Goal: Task Accomplishment & Management: Complete application form

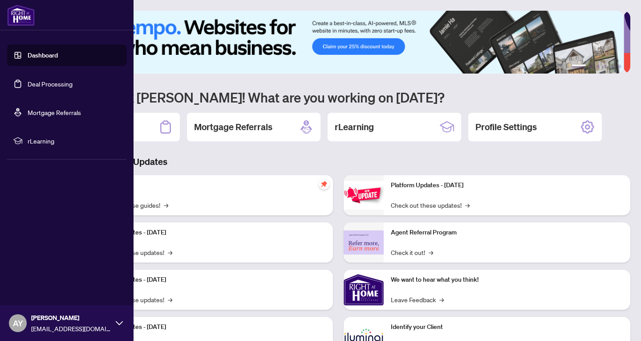
click at [37, 53] on link "Dashboard" at bounding box center [43, 55] width 30 height 8
click at [58, 57] on link "Dashboard" at bounding box center [43, 55] width 30 height 8
click at [46, 56] on link "Dashboard" at bounding box center [43, 55] width 30 height 8
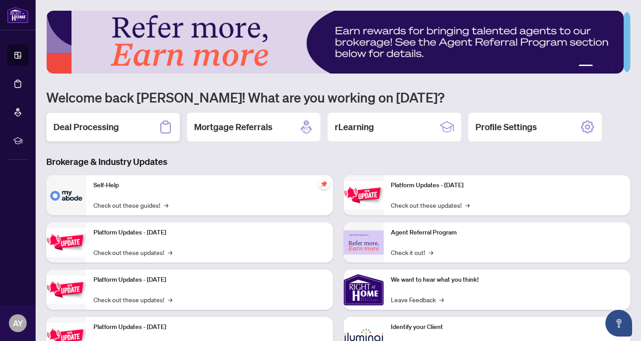
click at [114, 128] on h2 "Deal Processing" at bounding box center [85, 127] width 65 height 12
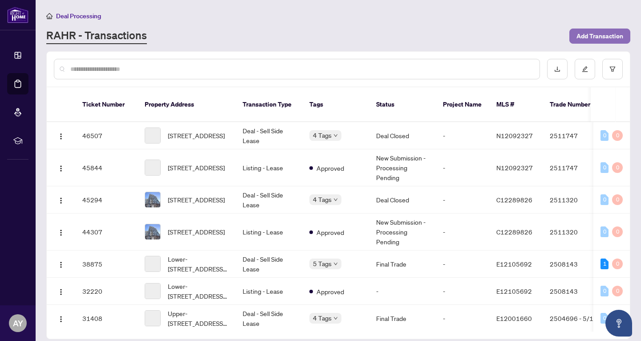
click at [589, 31] on span "Add Transaction" at bounding box center [599, 36] width 47 height 14
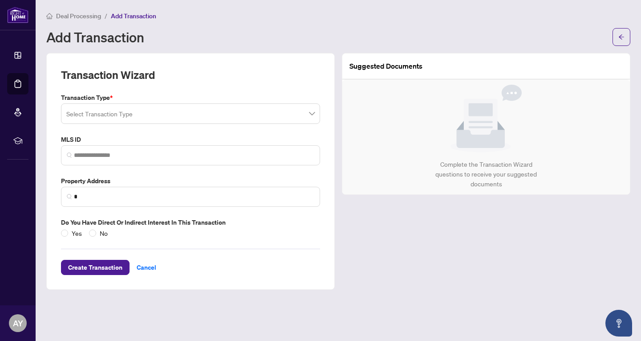
click at [180, 115] on input "search" at bounding box center [186, 115] width 240 height 20
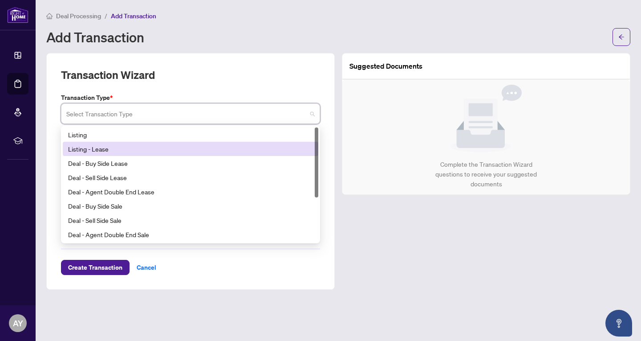
click at [166, 145] on div "Listing - Lease" at bounding box center [190, 149] width 245 height 10
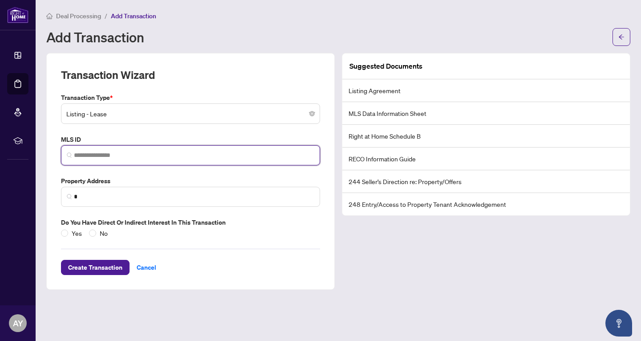
click at [169, 155] on input "search" at bounding box center [194, 154] width 240 height 9
paste input "*********"
click at [158, 154] on input "*********" at bounding box center [194, 154] width 240 height 9
type input "*********"
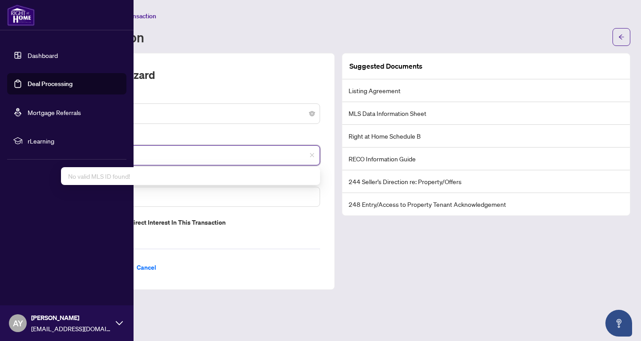
drag, startPoint x: 121, startPoint y: 154, endPoint x: 0, endPoint y: 150, distance: 121.1
click at [0, 150] on div "Dashboard Deal Processing Mortgage Referrals rLearning AY [PERSON_NAME] [EMAIL_…" at bounding box center [320, 170] width 641 height 341
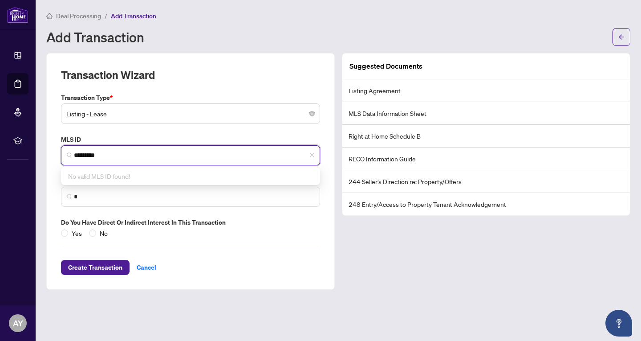
click at [167, 149] on span "*********" at bounding box center [190, 155] width 259 height 20
click at [136, 150] on input "*********" at bounding box center [194, 154] width 240 height 9
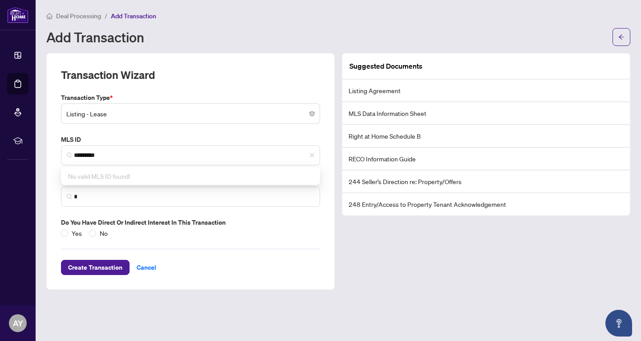
click at [51, 199] on div "Transaction Wizard Transaction Type * Listing - Lease 13 14 15 Listing Listing …" at bounding box center [190, 171] width 288 height 236
click at [108, 187] on span "*" at bounding box center [190, 197] width 259 height 20
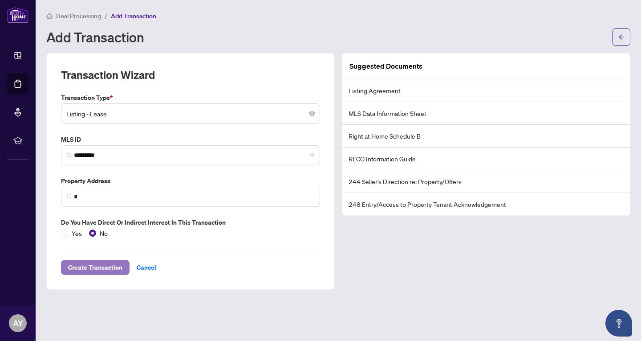
click at [102, 266] on span "Create Transaction" at bounding box center [95, 267] width 54 height 14
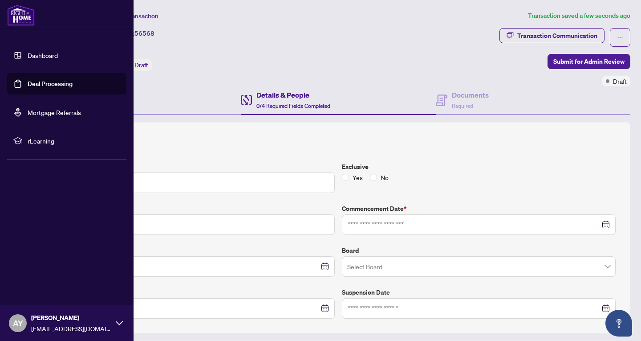
click at [30, 18] on img at bounding box center [21, 14] width 28 height 21
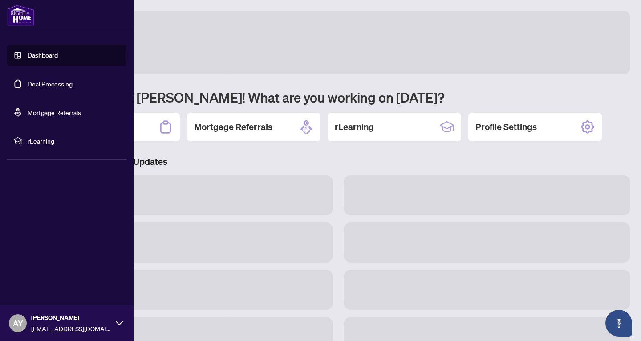
click at [48, 56] on link "Dashboard" at bounding box center [43, 55] width 30 height 8
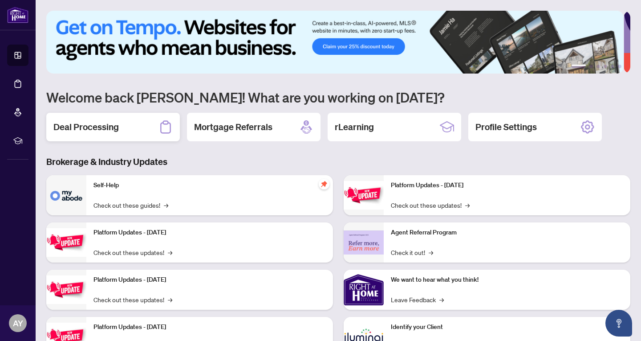
click at [93, 127] on h2 "Deal Processing" at bounding box center [85, 127] width 65 height 12
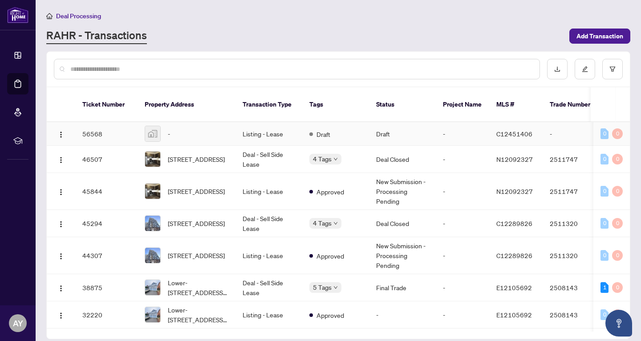
click at [505, 130] on span "C12451406" at bounding box center [514, 134] width 36 height 8
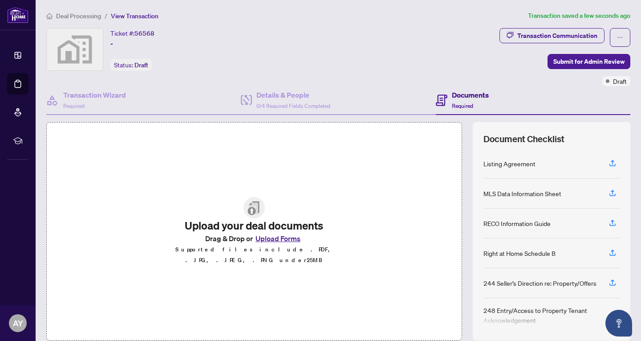
click at [284, 242] on button "Upload Forms" at bounding box center [278, 238] width 50 height 12
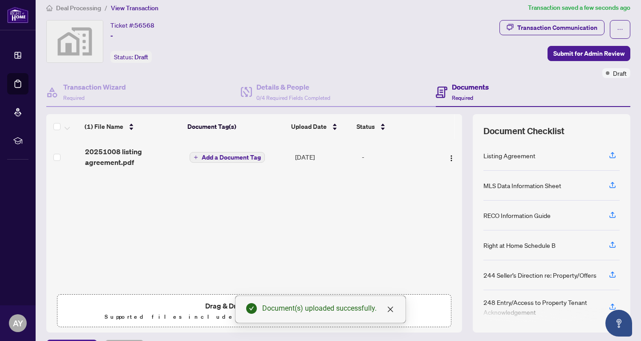
scroll to position [32, 0]
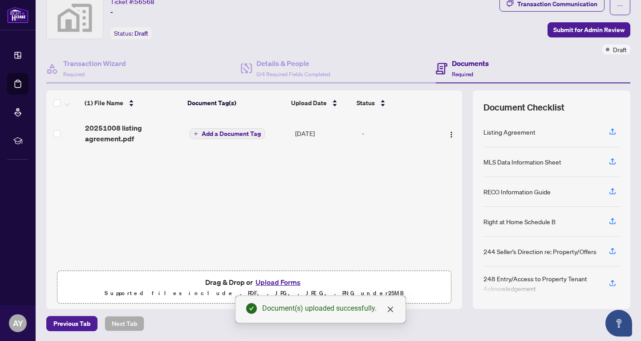
click at [465, 71] on span "Required" at bounding box center [462, 74] width 21 height 7
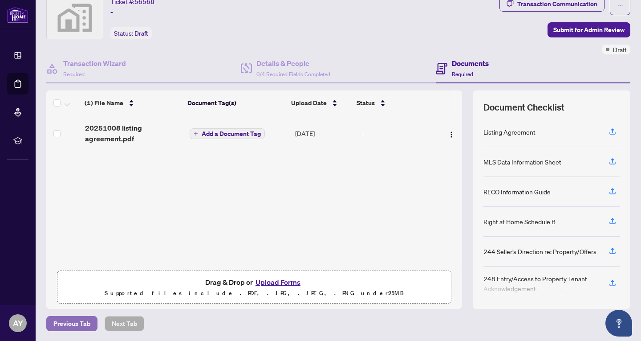
click at [71, 321] on span "Previous Tab" at bounding box center [71, 323] width 37 height 14
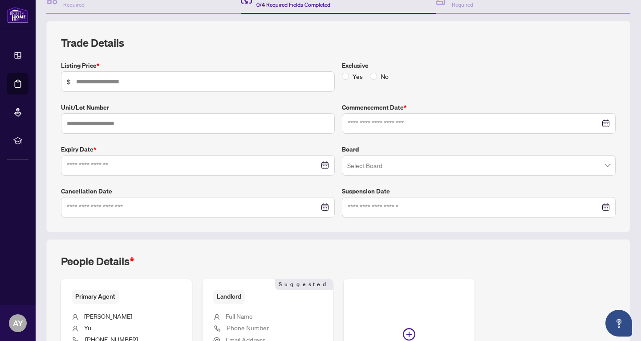
scroll to position [120, 0]
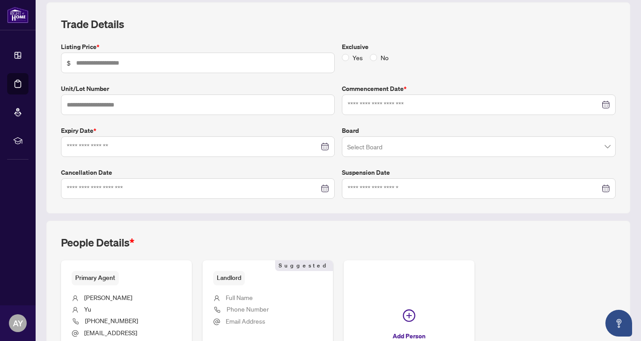
click at [258, 51] on div "Listing Price * $" at bounding box center [197, 57] width 281 height 31
click at [245, 61] on input "text" at bounding box center [202, 63] width 253 height 10
type input "*****"
click at [597, 106] on div at bounding box center [479, 105] width 262 height 10
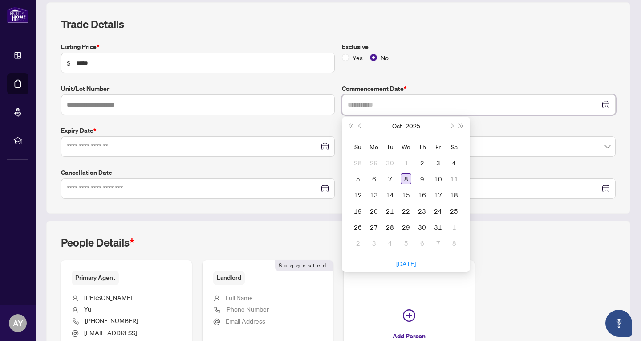
type input "**********"
click at [404, 177] on div "8" at bounding box center [406, 178] width 11 height 11
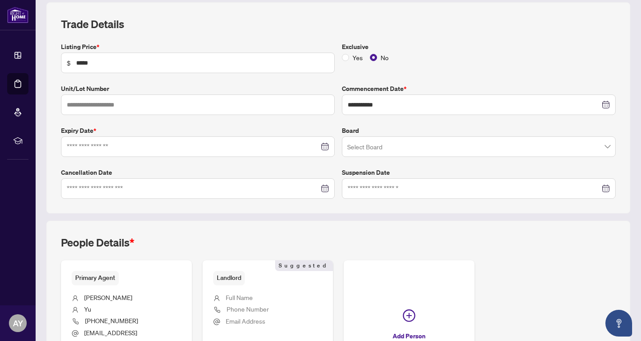
click at [322, 144] on div at bounding box center [198, 147] width 262 height 10
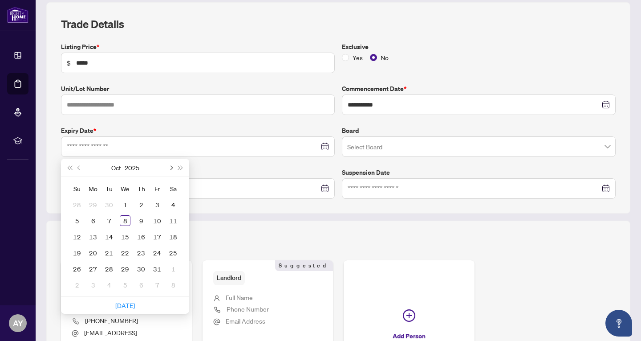
click at [170, 167] on span "Next month (PageDown)" at bounding box center [170, 167] width 4 height 4
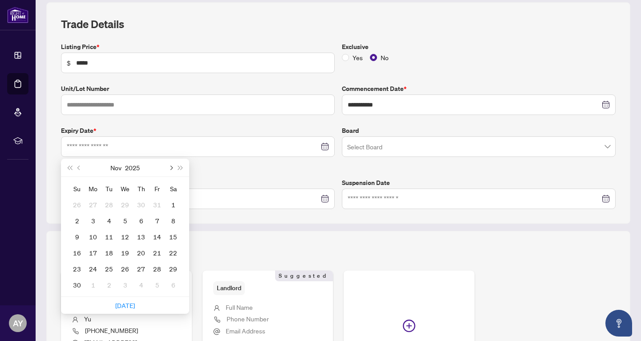
click at [170, 167] on span "Next month (PageDown)" at bounding box center [170, 167] width 4 height 4
type input "**********"
click at [129, 266] on div "31" at bounding box center [125, 268] width 11 height 11
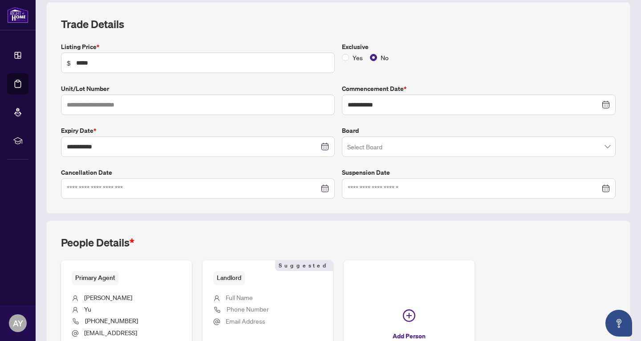
click at [402, 151] on input "search" at bounding box center [474, 148] width 255 height 20
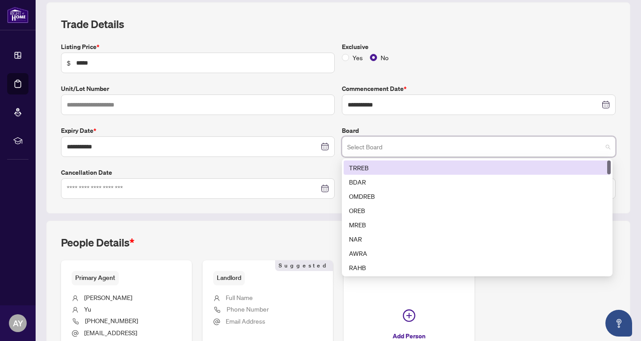
click at [403, 164] on div "TRREB" at bounding box center [477, 167] width 256 height 10
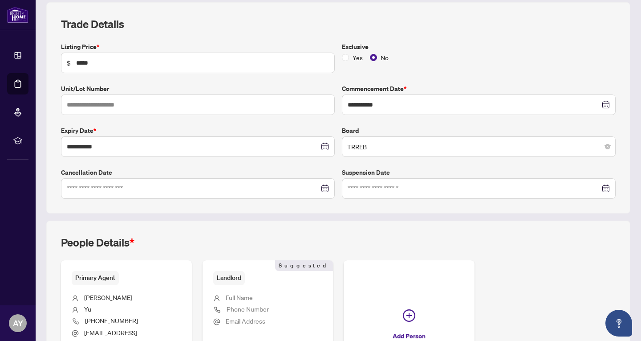
click at [341, 215] on div "**********" at bounding box center [338, 204] width 591 height 404
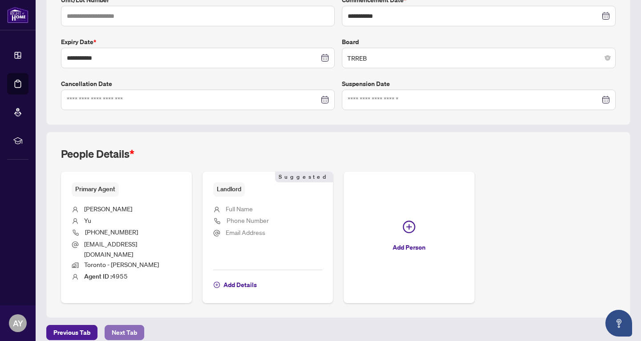
click at [132, 325] on span "Next Tab" at bounding box center [124, 332] width 25 height 14
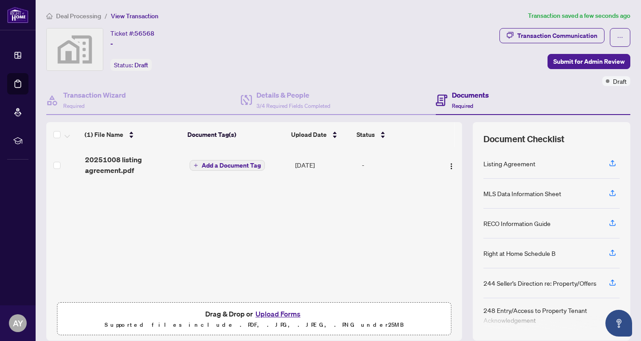
click at [87, 15] on span "Deal Processing" at bounding box center [78, 16] width 45 height 8
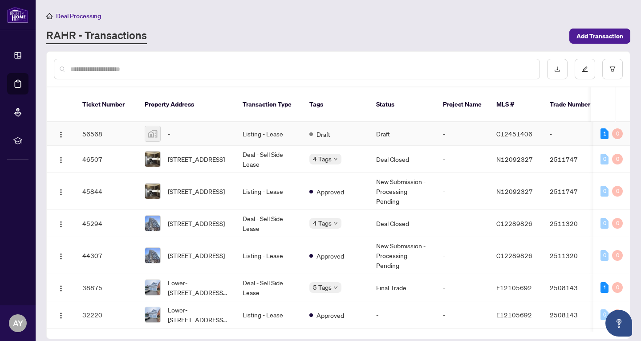
click at [180, 126] on div "-" at bounding box center [187, 134] width 84 height 16
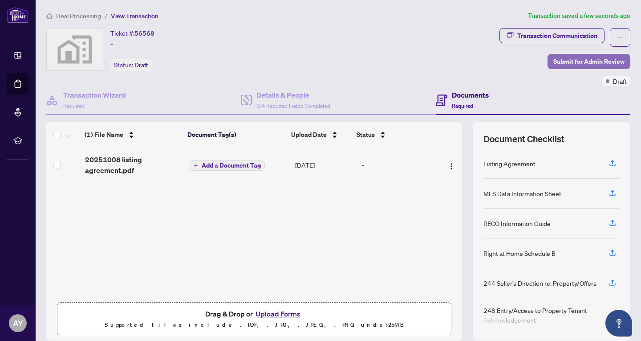
click at [565, 59] on span "Submit for Admin Review" at bounding box center [588, 61] width 71 height 14
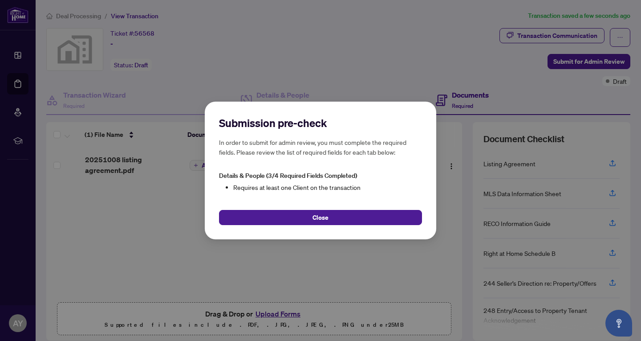
click at [355, 215] on button "Close" at bounding box center [320, 217] width 203 height 15
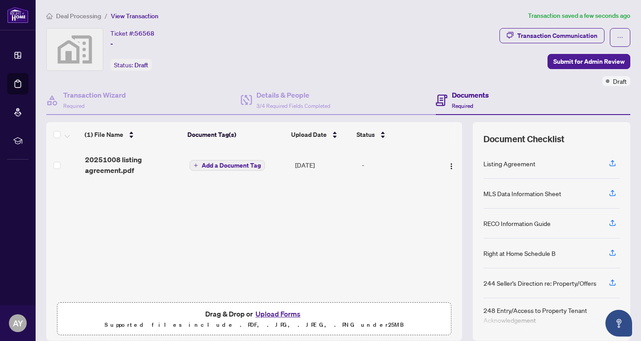
scroll to position [32, 0]
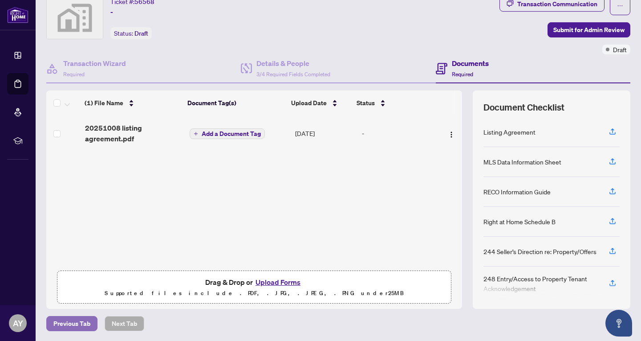
click at [84, 323] on span "Previous Tab" at bounding box center [71, 323] width 37 height 14
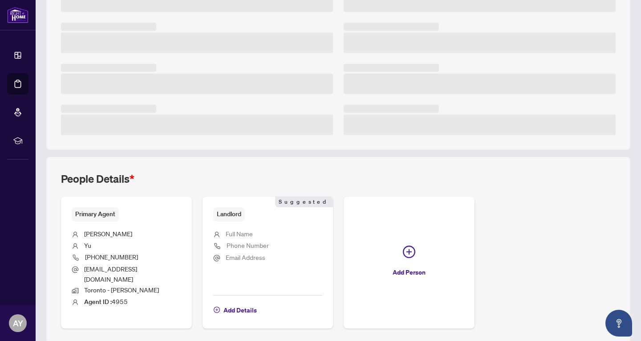
scroll to position [180, 0]
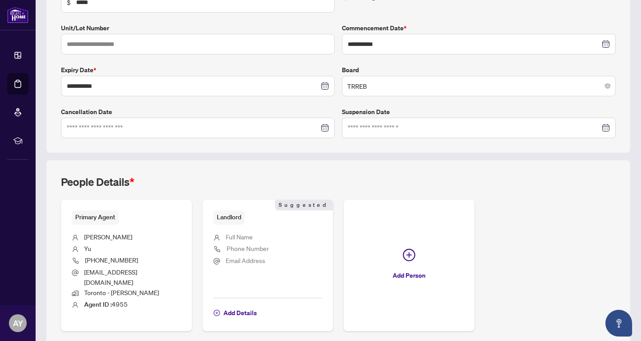
click at [109, 215] on span "Primary Agent" at bounding box center [95, 217] width 47 height 14
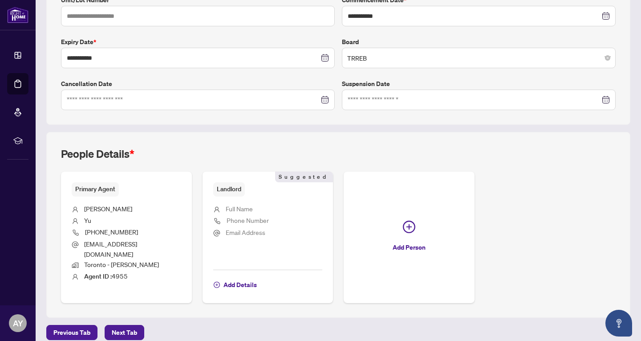
click at [107, 185] on span "Primary Agent" at bounding box center [95, 189] width 47 height 14
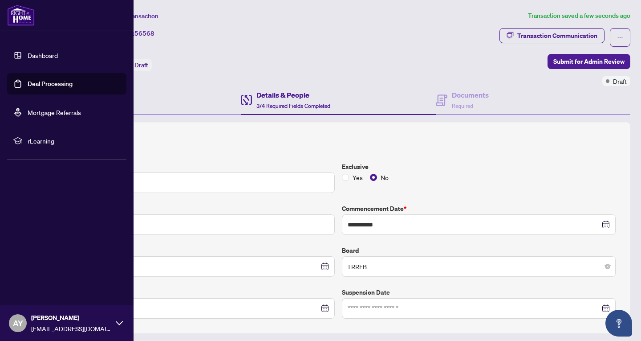
click at [44, 58] on link "Dashboard" at bounding box center [43, 55] width 30 height 8
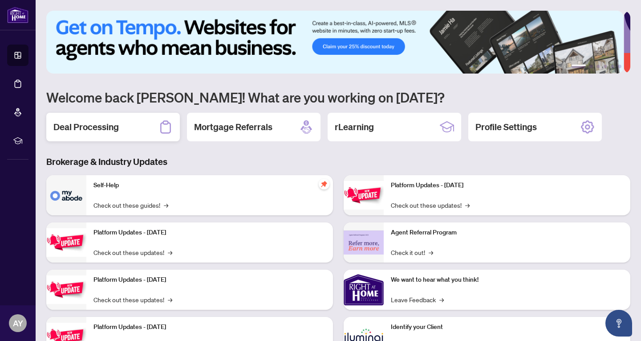
click at [122, 130] on div "Deal Processing" at bounding box center [113, 127] width 134 height 28
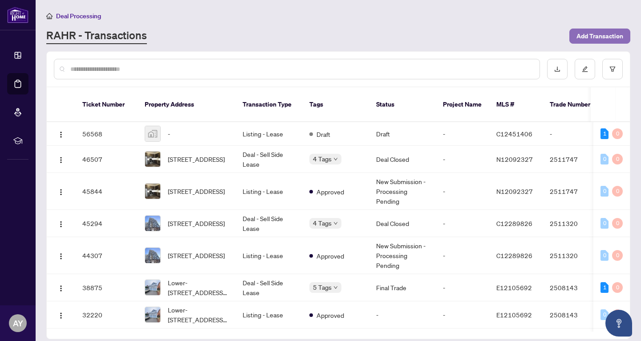
click at [613, 41] on span "Add Transaction" at bounding box center [599, 36] width 47 height 14
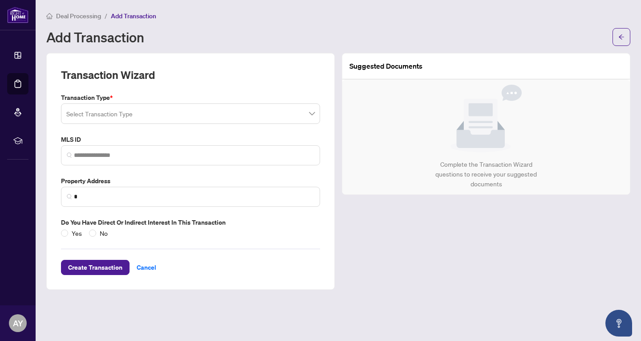
click at [173, 106] on input "search" at bounding box center [186, 115] width 240 height 20
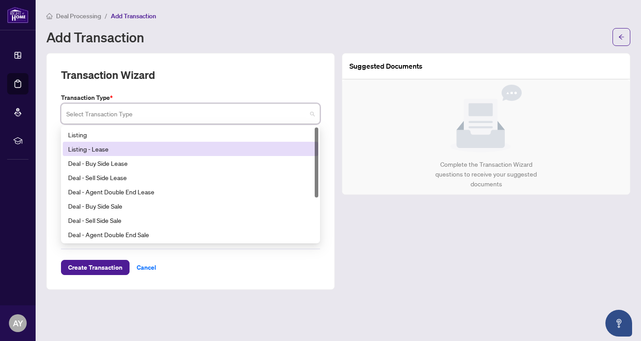
click at [148, 149] on div "Listing - Lease" at bounding box center [190, 149] width 245 height 10
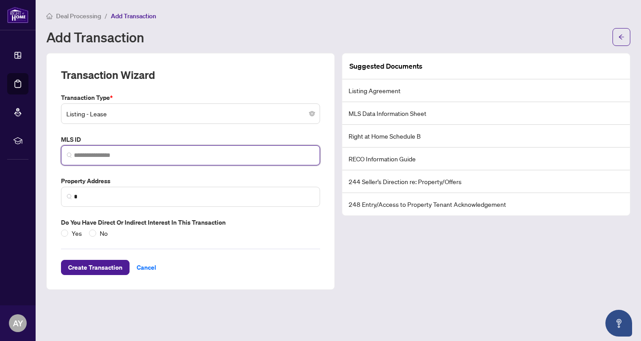
click at [150, 154] on input "search" at bounding box center [194, 154] width 240 height 9
paste input "*********"
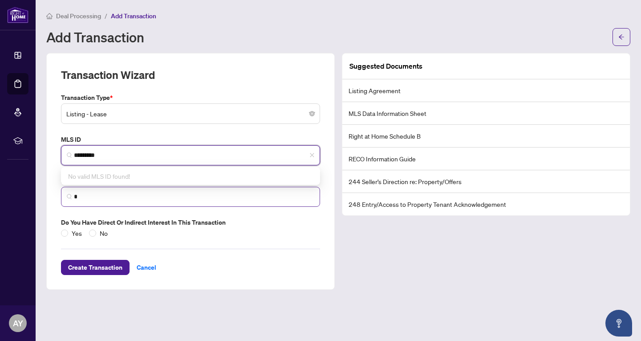
type input "*********"
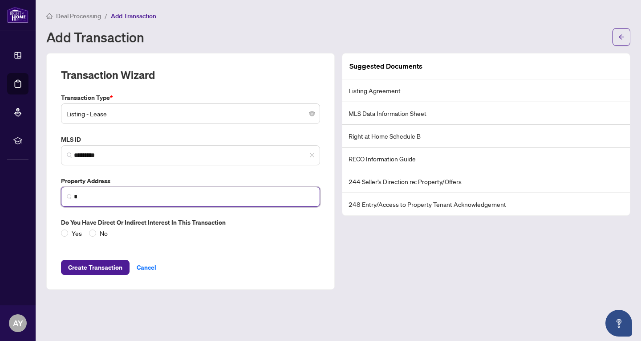
click at [122, 198] on input "*" at bounding box center [194, 196] width 240 height 9
paste input "**********"
click at [78, 196] on input "**********" at bounding box center [194, 196] width 240 height 9
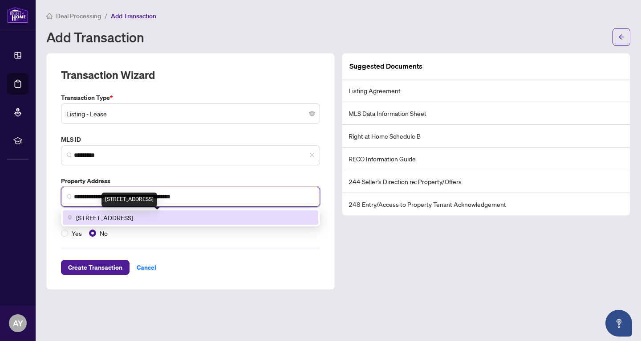
click at [92, 215] on span "[STREET_ADDRESS]" at bounding box center [104, 217] width 57 height 10
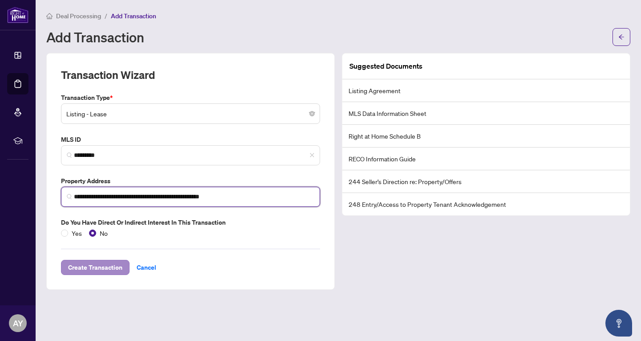
type input "**********"
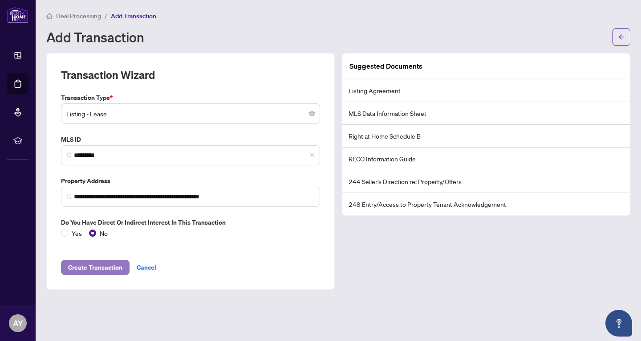
click at [101, 270] on span "Create Transaction" at bounding box center [95, 267] width 54 height 14
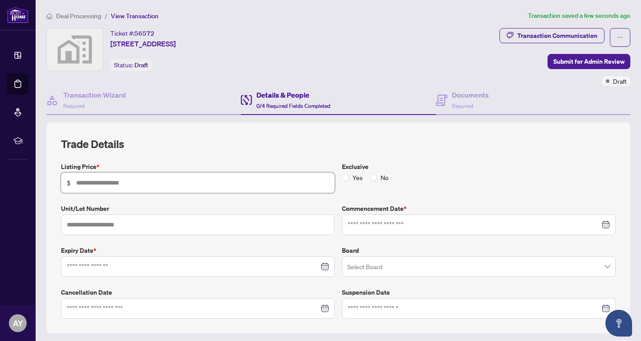
click at [134, 178] on input "text" at bounding box center [202, 183] width 253 height 10
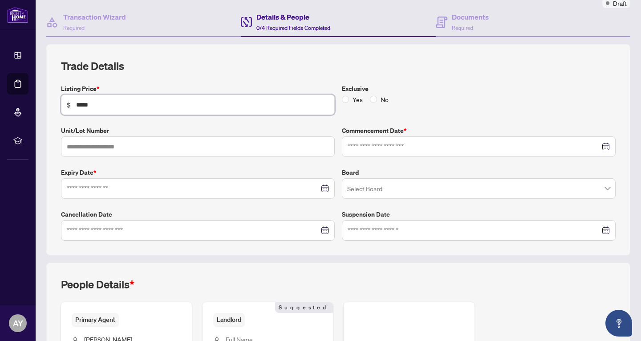
scroll to position [80, 0]
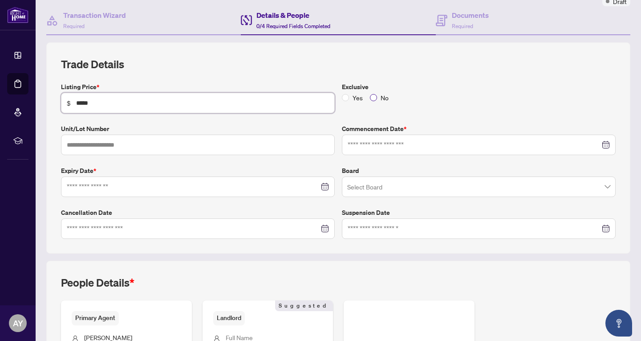
type input "*****"
click at [601, 145] on div at bounding box center [479, 145] width 262 height 10
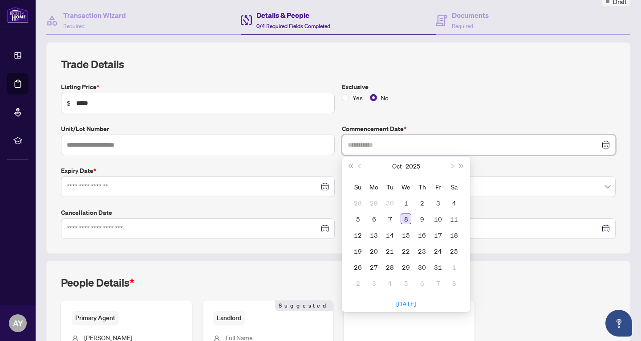
type input "**********"
click at [406, 218] on div "8" at bounding box center [406, 218] width 11 height 11
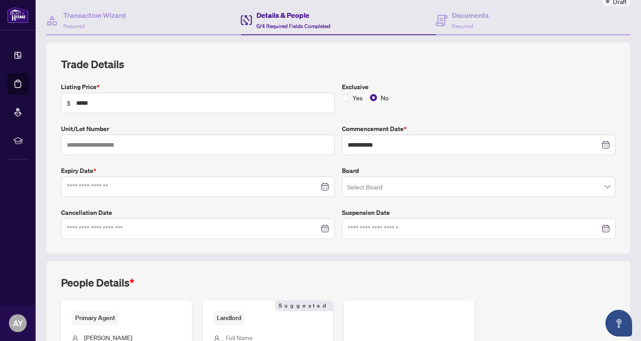
click at [320, 184] on div at bounding box center [198, 187] width 262 height 10
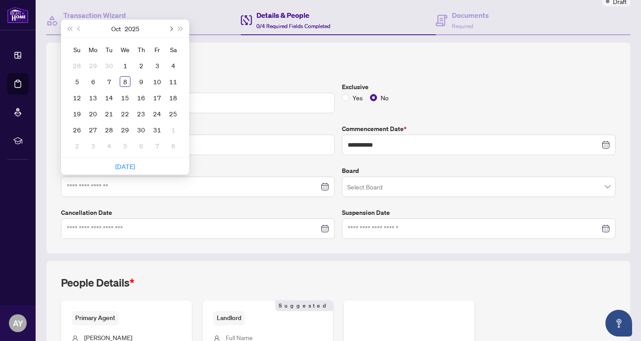
click at [171, 28] on span "Next month (PageDown)" at bounding box center [170, 28] width 4 height 4
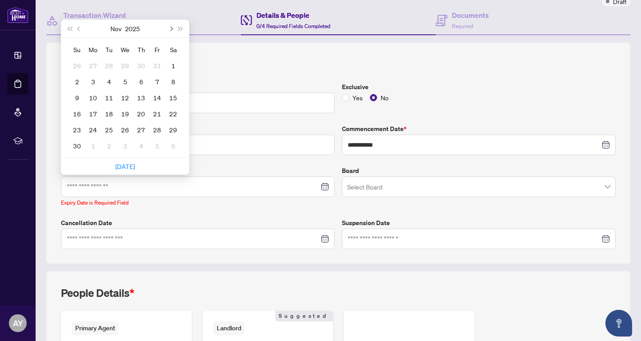
click at [171, 28] on span "Next month (PageDown)" at bounding box center [170, 28] width 4 height 4
type input "**********"
click at [127, 128] on div "31" at bounding box center [125, 129] width 11 height 11
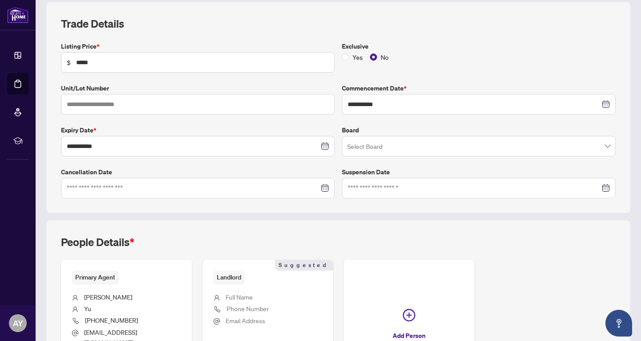
scroll to position [121, 0]
click at [406, 142] on input "search" at bounding box center [474, 147] width 255 height 20
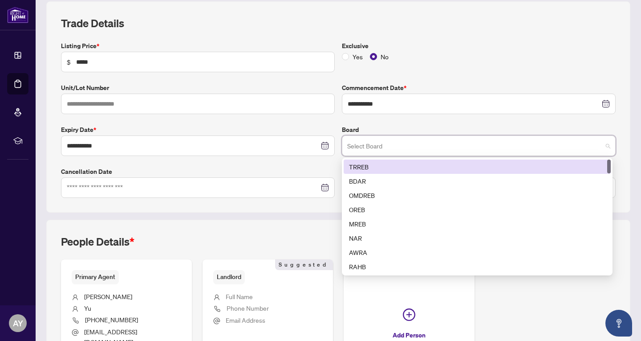
click at [400, 163] on div "TRREB" at bounding box center [477, 167] width 256 height 10
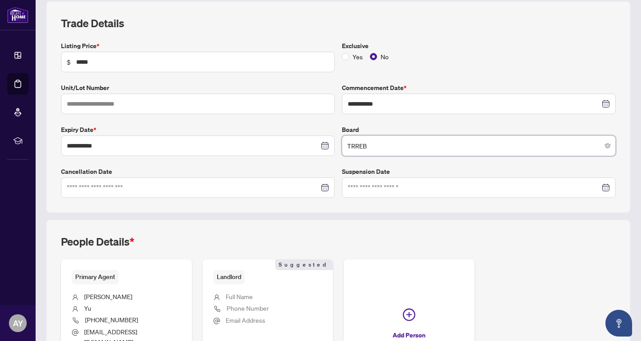
scroll to position [208, 0]
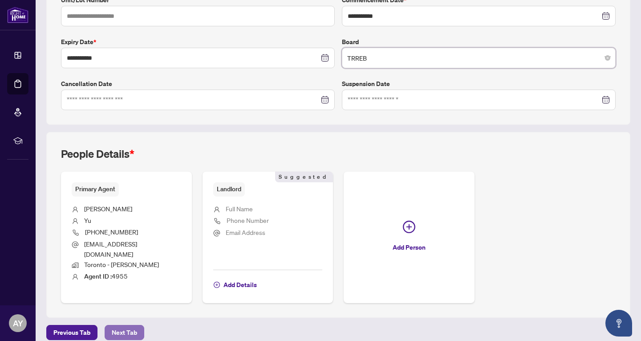
click at [138, 325] on button "Next Tab" at bounding box center [125, 332] width 40 height 15
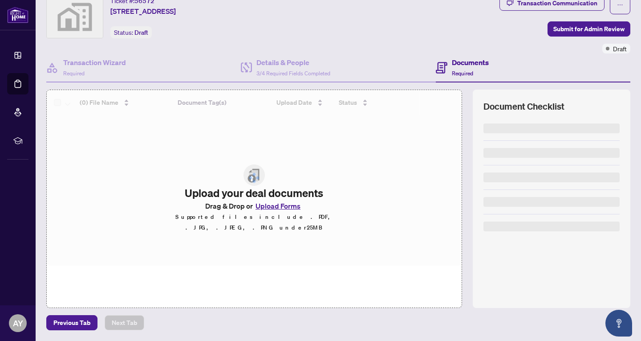
scroll to position [32, 0]
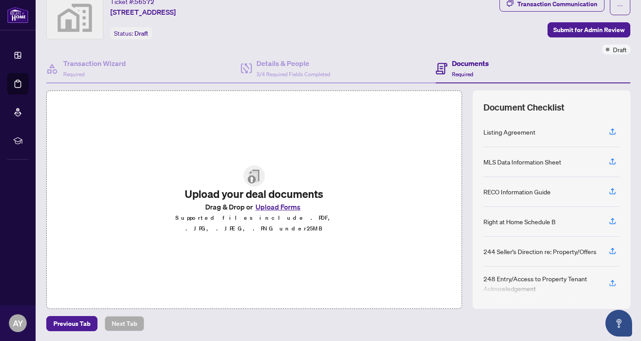
click at [265, 212] on button "Upload Forms" at bounding box center [278, 207] width 50 height 12
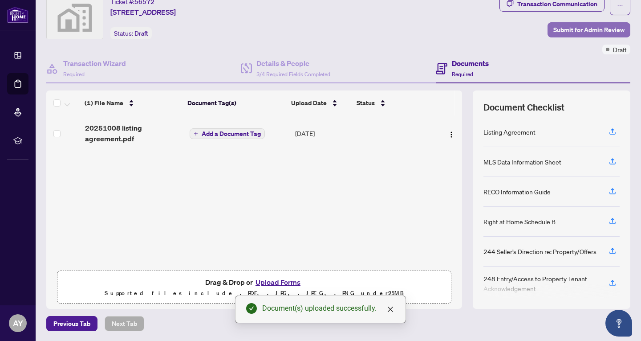
click at [562, 26] on span "Submit for Admin Review" at bounding box center [588, 30] width 71 height 14
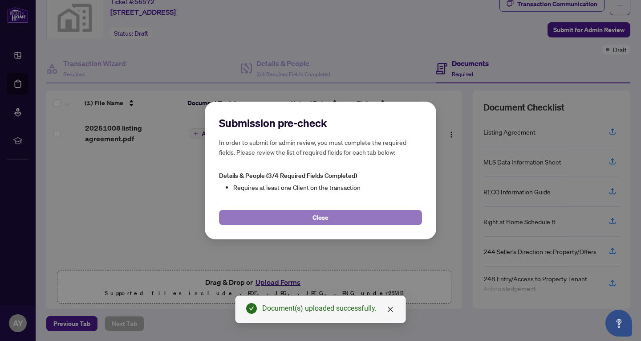
click at [321, 218] on span "Close" at bounding box center [321, 217] width 16 height 14
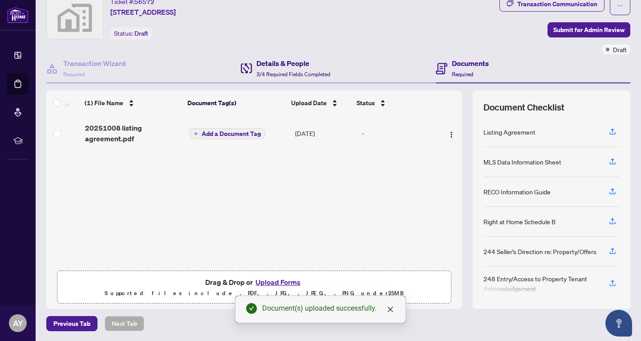
click at [288, 71] on span "3/4 Required Fields Completed" at bounding box center [293, 74] width 74 height 7
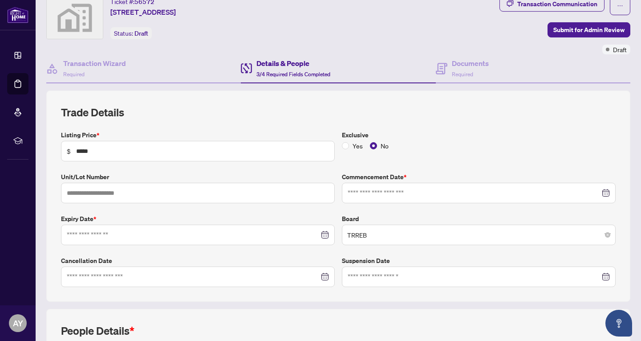
type input "**********"
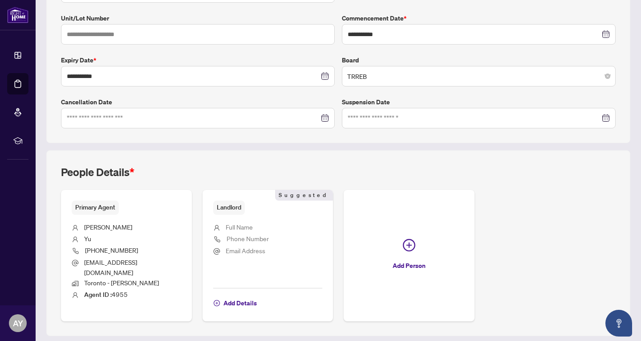
scroll to position [208, 0]
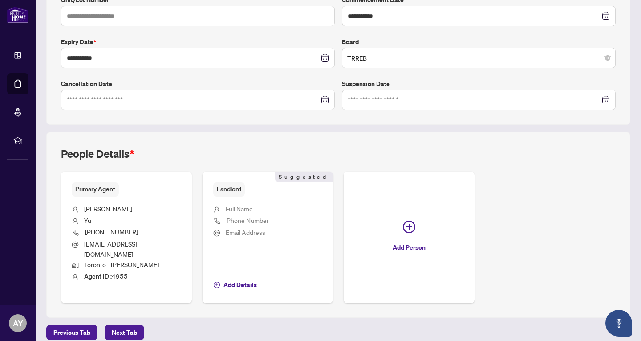
click at [99, 186] on span "Primary Agent" at bounding box center [95, 189] width 47 height 14
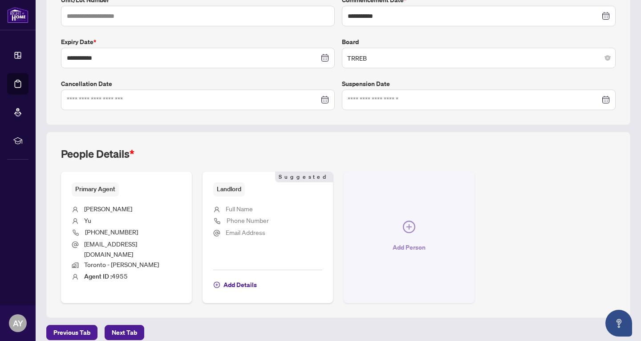
click at [403, 220] on icon "plus-circle" at bounding box center [409, 226] width 12 height 12
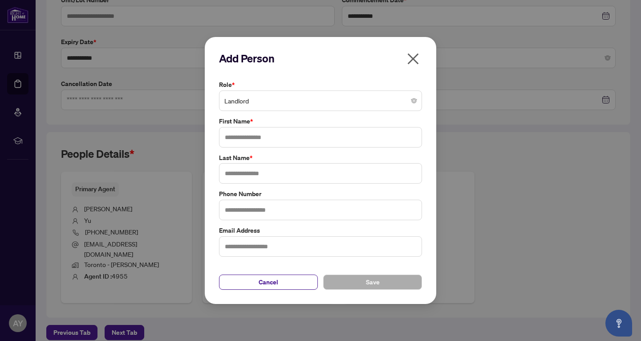
click at [413, 57] on icon "close" at bounding box center [413, 59] width 14 height 14
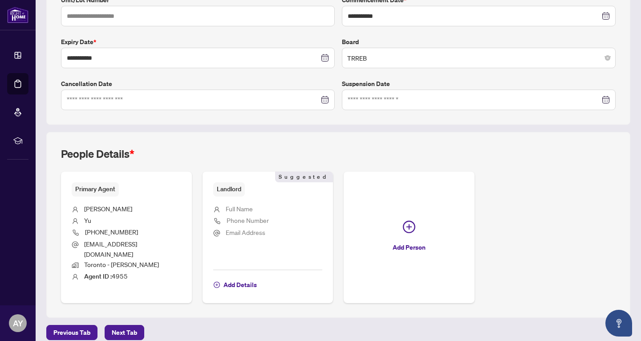
scroll to position [0, 0]
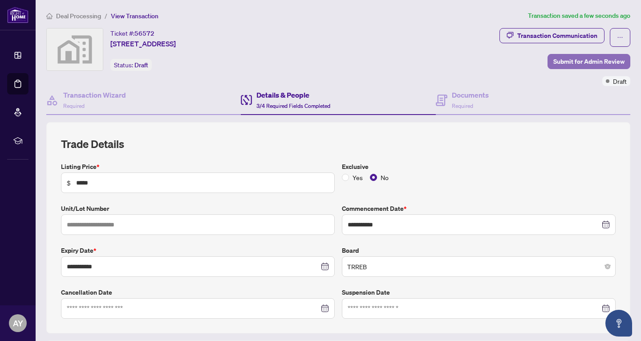
click at [577, 65] on span "Submit for Admin Review" at bounding box center [588, 61] width 71 height 14
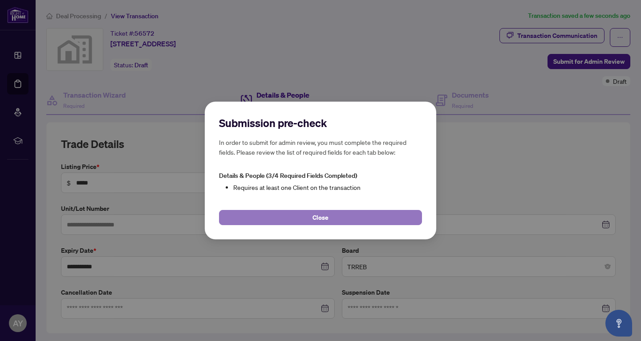
click at [357, 216] on button "Close" at bounding box center [320, 217] width 203 height 15
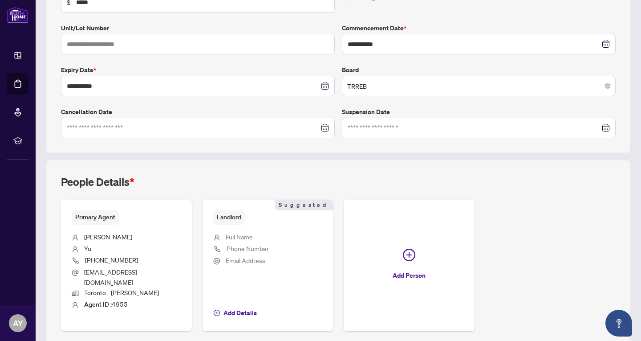
scroll to position [181, 0]
click at [242, 305] on span "Add Details" at bounding box center [239, 312] width 33 height 14
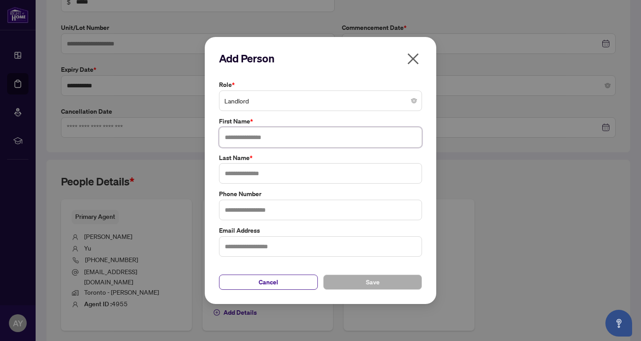
click at [269, 142] on input "text" at bounding box center [320, 137] width 203 height 20
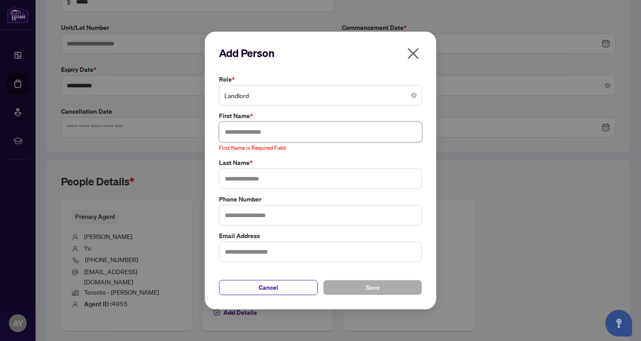
type input "*"
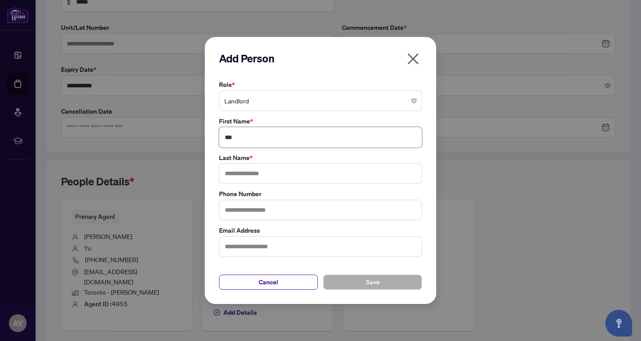
type input "***"
type input "*****"
click at [362, 281] on button "Save" at bounding box center [372, 281] width 99 height 15
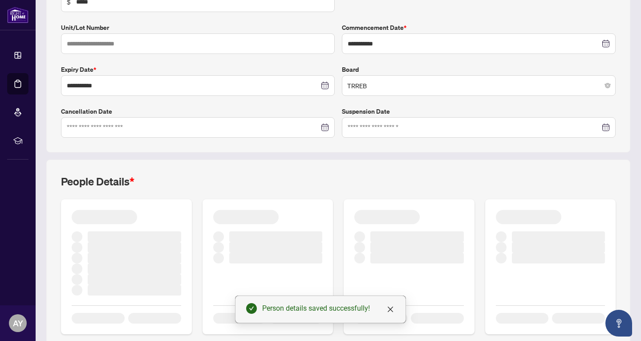
scroll to position [0, 0]
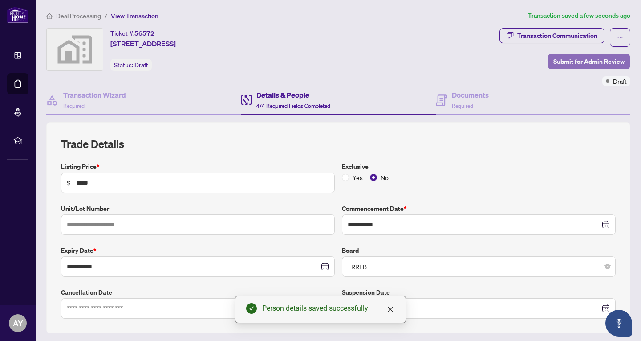
click at [567, 64] on span "Submit for Admin Review" at bounding box center [588, 61] width 71 height 14
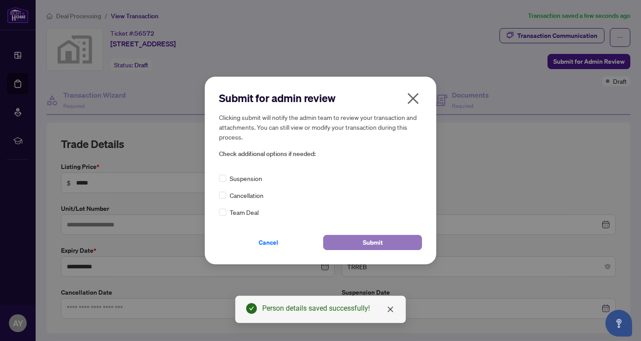
click at [377, 239] on span "Submit" at bounding box center [373, 242] width 20 height 14
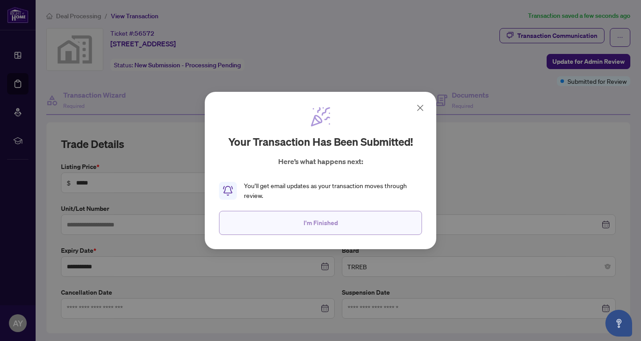
click at [373, 220] on button "I'm Finished" at bounding box center [320, 223] width 203 height 24
